Goal: Task Accomplishment & Management: Manage account settings

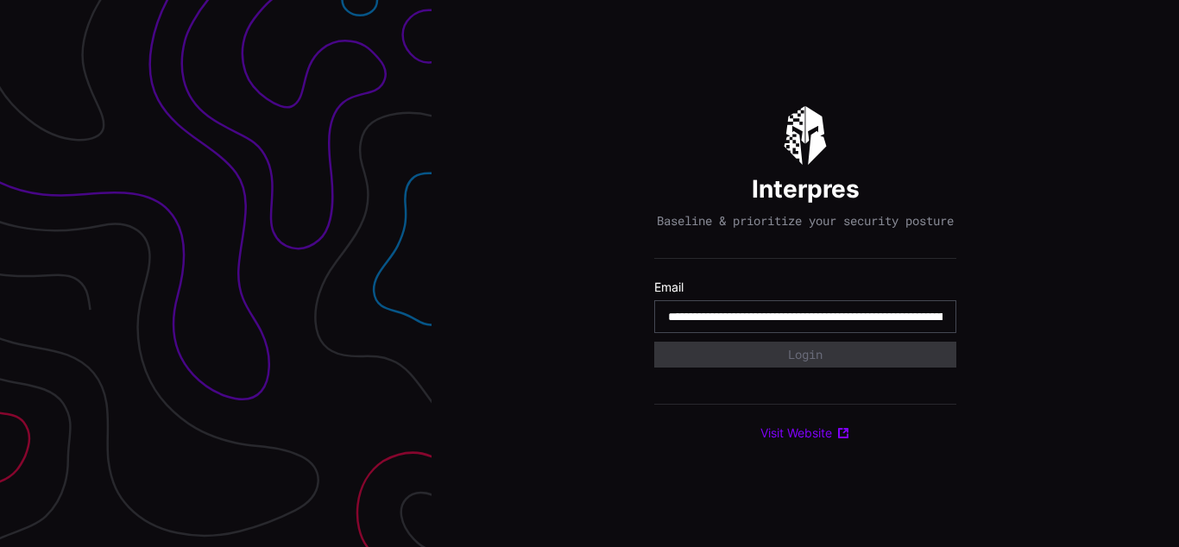
click at [805, 324] on input "**********" at bounding box center [805, 317] width 274 height 16
click at [589, 274] on div "Interpres Baseline & prioritize your security posture Email Login Visit Website" at bounding box center [804, 273] width 747 height 547
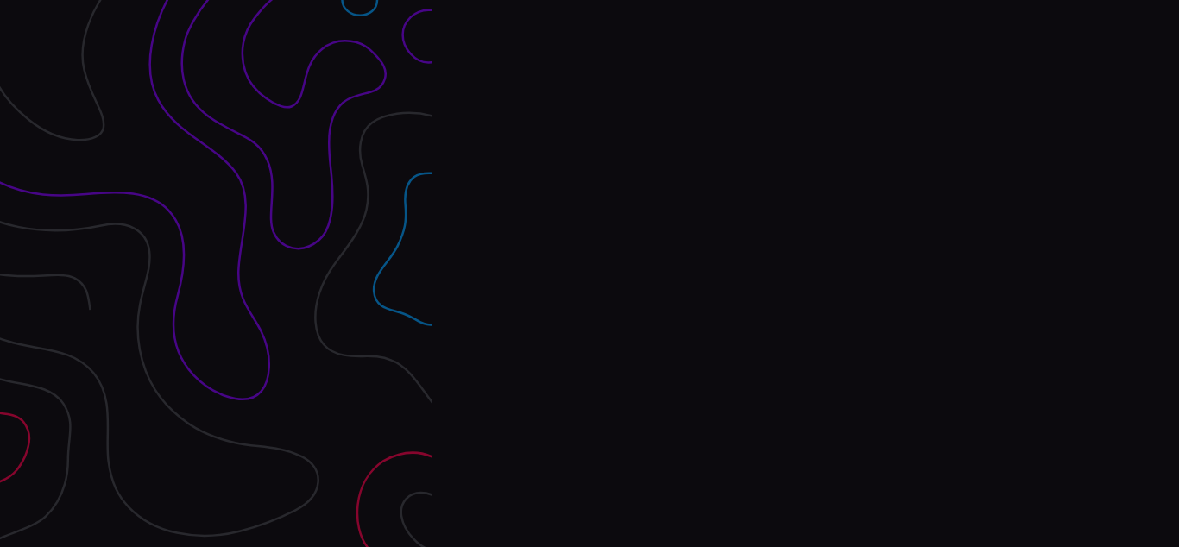
click at [589, 274] on div "Interpres Baseline & prioritize your security posture Email Login Visit Website" at bounding box center [804, 273] width 747 height 547
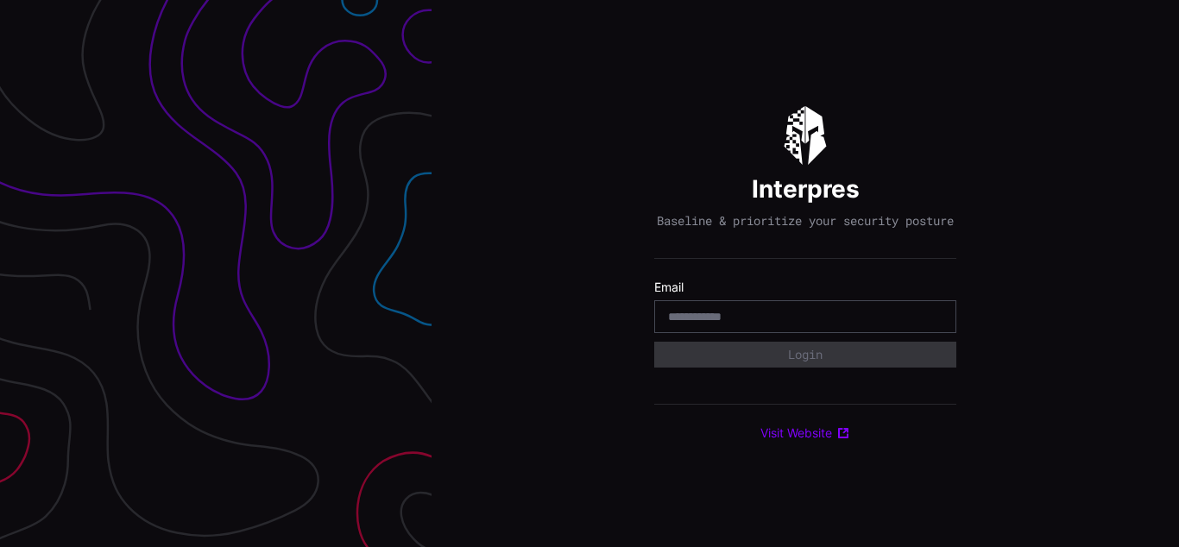
click at [589, 274] on div "Interpres Baseline & prioritize your security posture Email Login Visit Website" at bounding box center [804, 273] width 747 height 547
